Goal: Entertainment & Leisure: Consume media (video, audio)

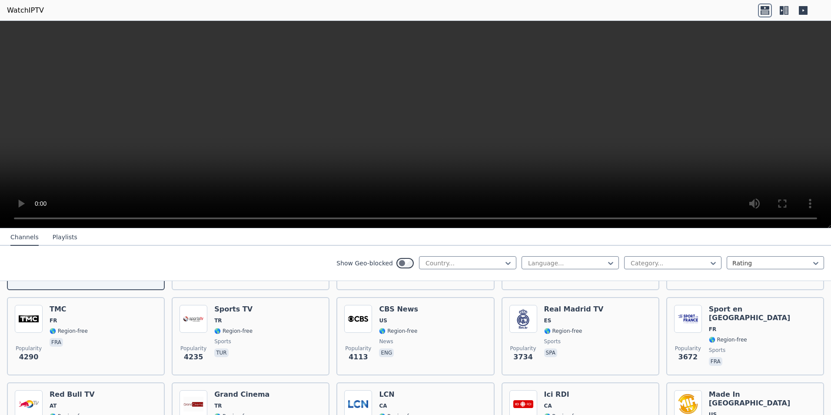
scroll to position [174, 0]
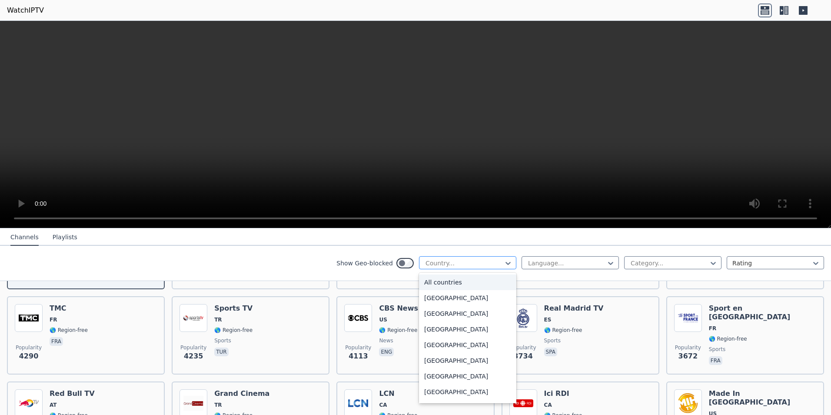
click at [490, 261] on div at bounding box center [464, 263] width 79 height 9
type input "***"
click at [445, 315] on div "[GEOGRAPHIC_DATA]" at bounding box center [467, 314] width 97 height 16
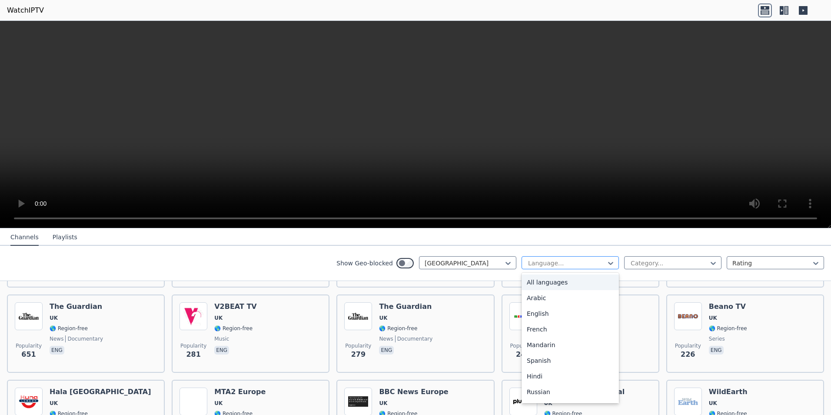
click at [550, 263] on div at bounding box center [566, 263] width 79 height 9
click at [530, 319] on div "English" at bounding box center [570, 314] width 97 height 16
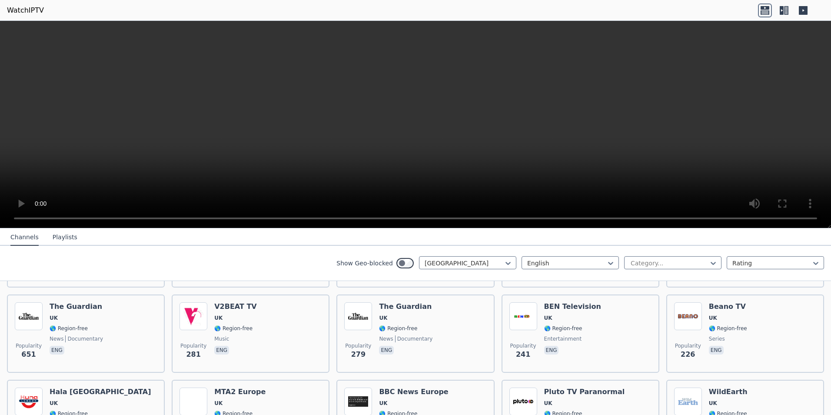
click at [47, 236] on div "Channels Playlists" at bounding box center [43, 237] width 81 height 17
click at [55, 237] on button "Playlists" at bounding box center [65, 237] width 25 height 17
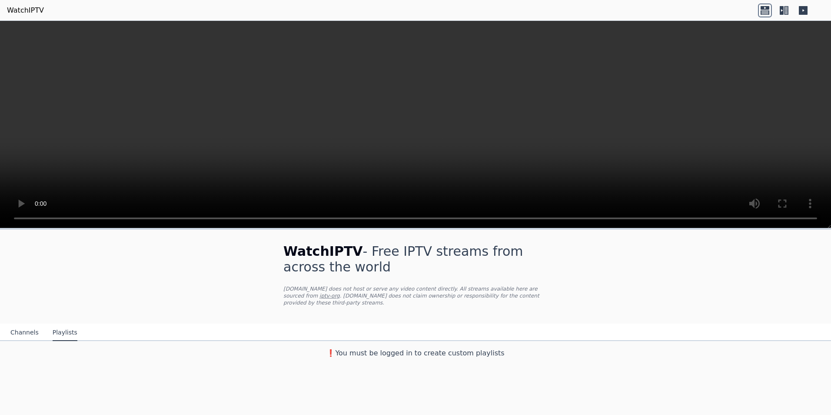
click at [17, 326] on button "Channels" at bounding box center [24, 332] width 28 height 17
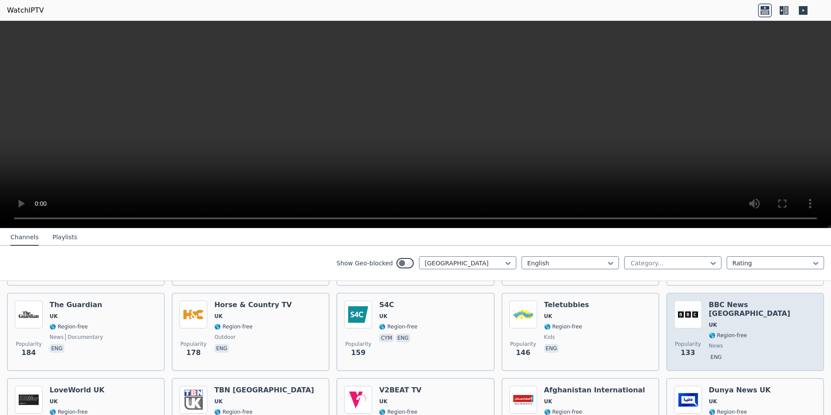
scroll to position [391, 0]
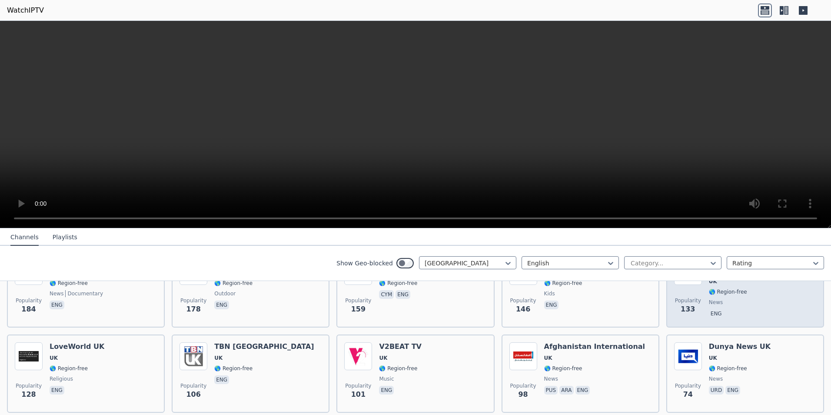
click at [739, 309] on span "eng" at bounding box center [762, 314] width 107 height 10
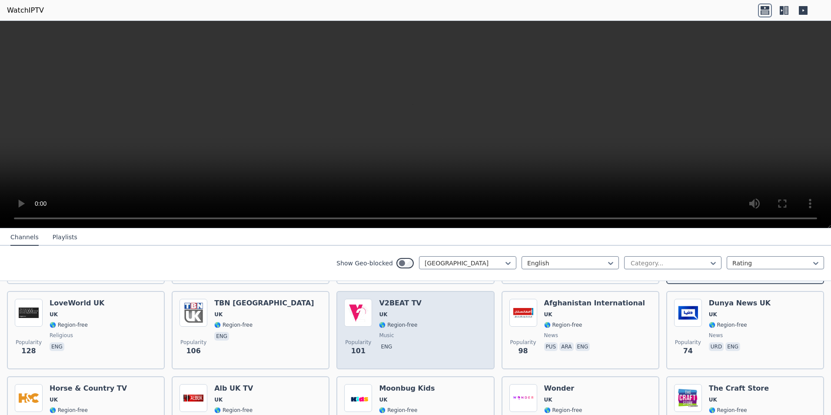
scroll to position [478, 0]
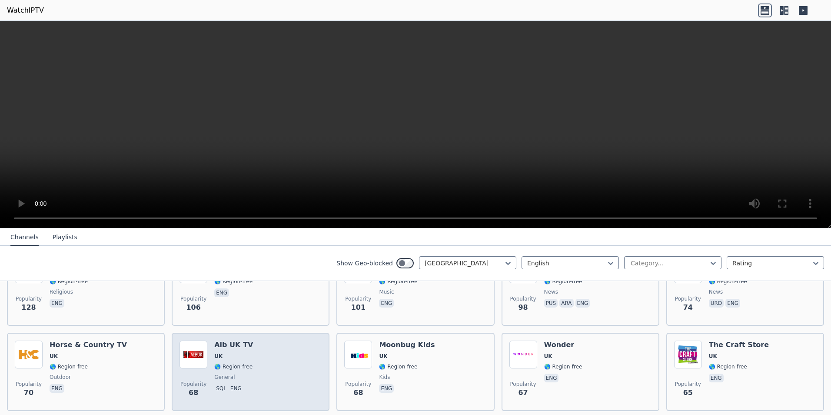
click at [299, 369] on div "Popularity 68 Alb UK TV UK 🌎 Region-free general sqi eng" at bounding box center [251, 371] width 142 height 63
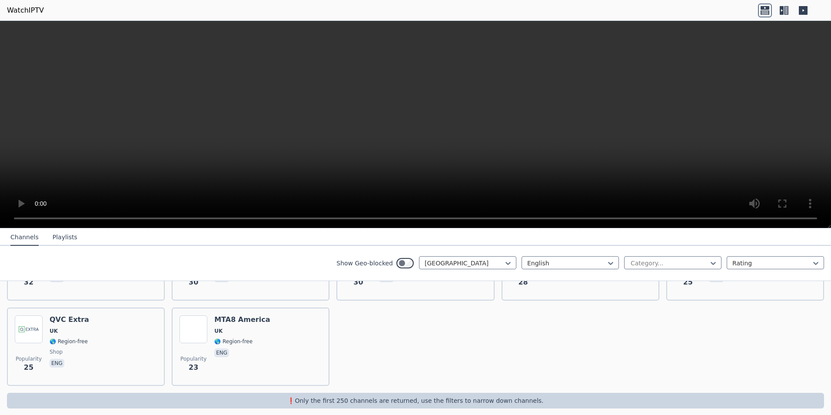
scroll to position [930, 0]
